Goal: Transaction & Acquisition: Purchase product/service

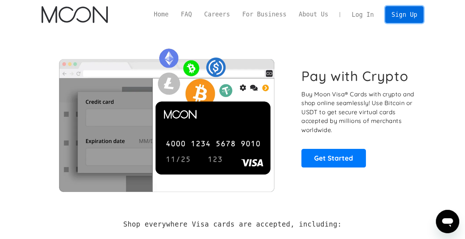
click at [406, 15] on link "Sign Up" at bounding box center [404, 14] width 38 height 16
click at [364, 17] on link "Log In" at bounding box center [363, 15] width 34 height 16
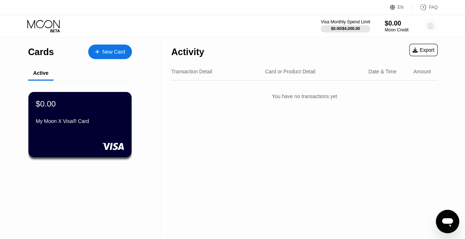
click at [433, 26] on circle at bounding box center [430, 26] width 15 height 15
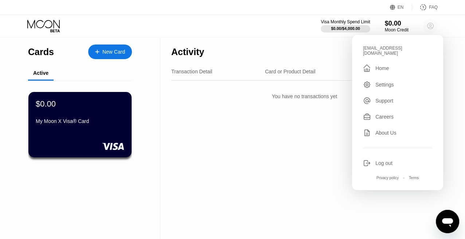
click at [433, 26] on circle at bounding box center [430, 26] width 15 height 15
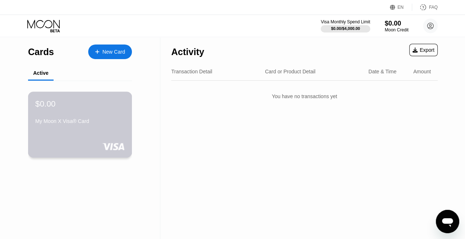
click at [108, 112] on div "$0.00 My Moon X Visa® Card" at bounding box center [79, 113] width 89 height 28
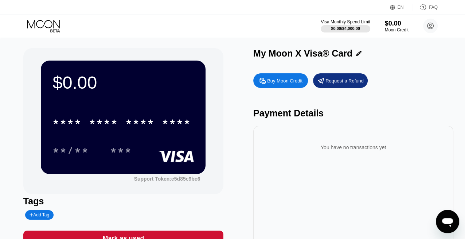
click at [282, 80] on div "Buy Moon Credit" at bounding box center [284, 81] width 35 height 6
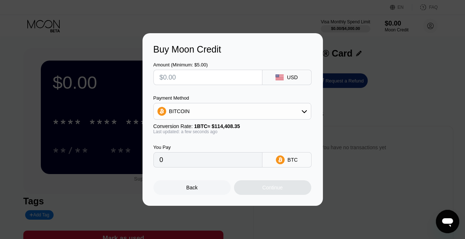
click at [198, 79] on input "text" at bounding box center [208, 77] width 97 height 15
type input "$1"
type input "0.00000875"
type input "$15"
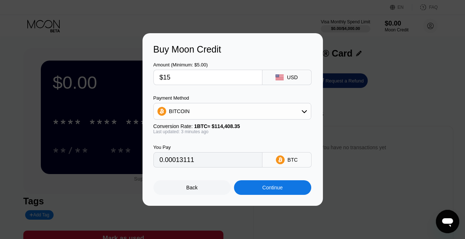
type input "0.00013105"
type input "$15"
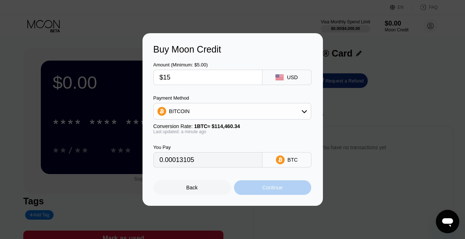
click at [269, 186] on div "Continue" at bounding box center [272, 187] width 77 height 15
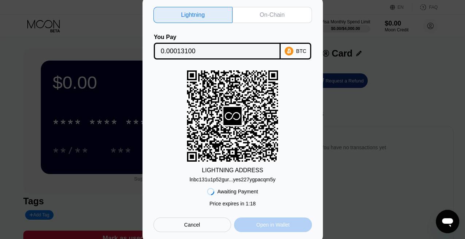
click at [280, 228] on div "Open in Wallet" at bounding box center [272, 224] width 33 height 7
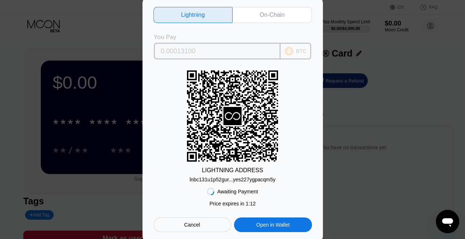
click at [292, 47] on icon at bounding box center [289, 51] width 9 height 9
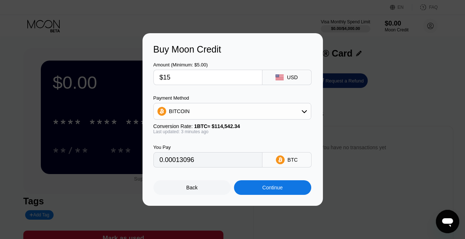
type input "0.00013102"
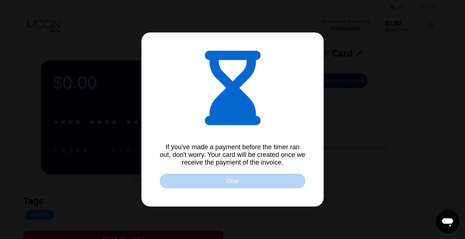
click at [227, 182] on div "Close" at bounding box center [232, 181] width 13 height 6
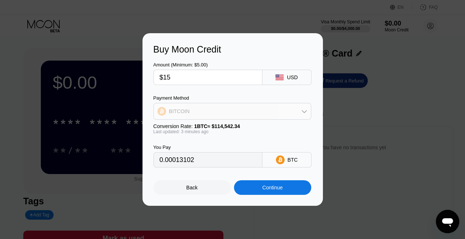
click at [293, 110] on div "BITCOIN" at bounding box center [232, 111] width 157 height 15
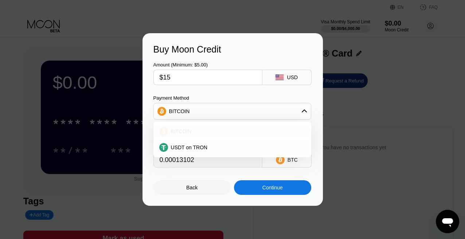
click at [263, 132] on div "BITCOIN" at bounding box center [236, 131] width 137 height 6
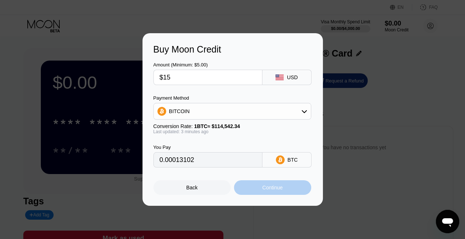
click at [274, 187] on div "Continue" at bounding box center [272, 187] width 20 height 6
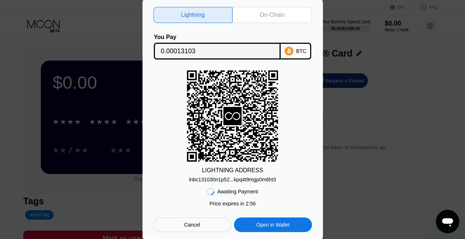
click at [261, 50] on input "0.00013103" at bounding box center [217, 51] width 113 height 15
click at [243, 181] on div "lnbc131030n1p52...kpq4t9mgp0m6ht3" at bounding box center [232, 179] width 87 height 6
click at [271, 12] on div "On-Chain" at bounding box center [272, 14] width 25 height 7
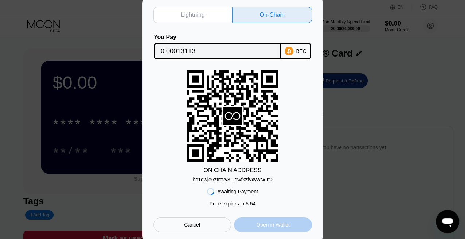
click at [277, 227] on div "Open in Wallet" at bounding box center [272, 224] width 33 height 7
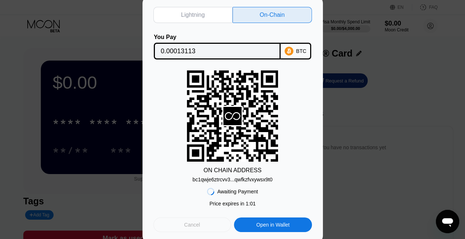
click at [203, 225] on div "Cancel" at bounding box center [192, 224] width 78 height 15
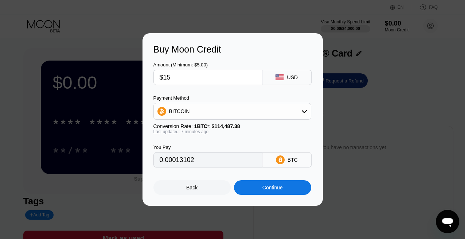
type input "0.00013112"
click at [187, 81] on input "$15" at bounding box center [208, 77] width 97 height 15
type input "$1"
type input "0.00000875"
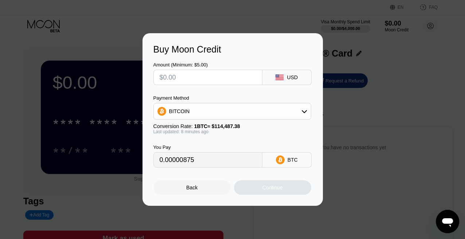
type input "0"
click at [295, 110] on div "BITCOIN" at bounding box center [232, 111] width 157 height 15
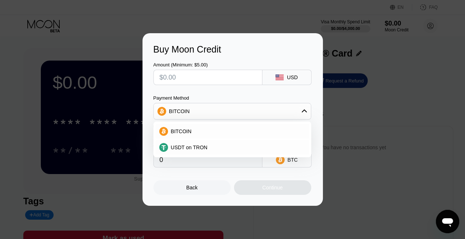
click at [285, 14] on div at bounding box center [236, 119] width 472 height 239
click at [221, 195] on div "Back" at bounding box center [191, 187] width 77 height 15
